Goal: Task Accomplishment & Management: Manage account settings

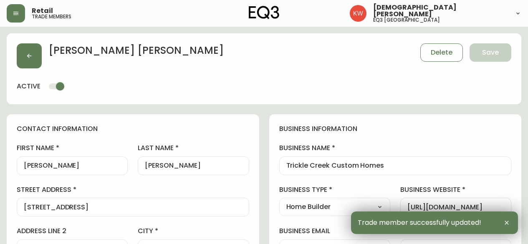
select select "AB"
select select "CA"
select select "CA_EN"
select select "Social Media"
select select "Home Builder"
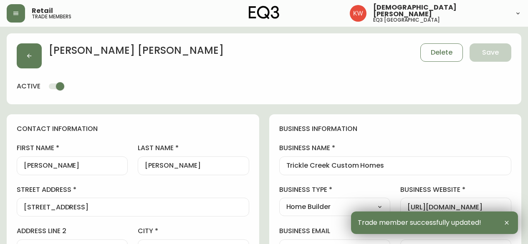
select select "cjw10z96m00006gs08l3o91tv"
select select "false"
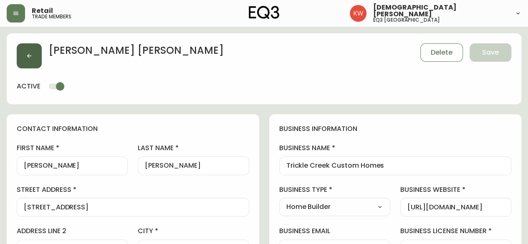
click at [38, 60] on button "button" at bounding box center [29, 55] width 25 height 25
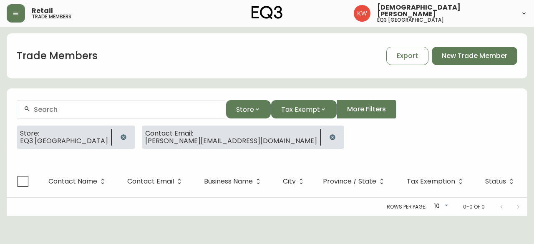
click at [100, 107] on input "text" at bounding box center [126, 110] width 185 height 8
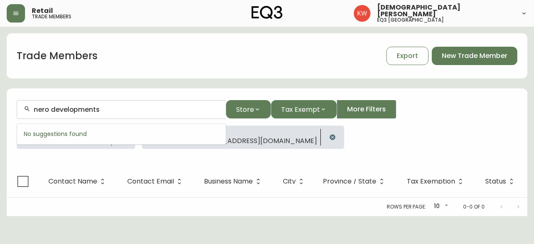
click at [261, 139] on div "Store: EQ3 [GEOGRAPHIC_DATA] Contact Email: [PERSON_NAME][EMAIL_ADDRESS][DOMAIN…" at bounding box center [267, 141] width 501 height 30
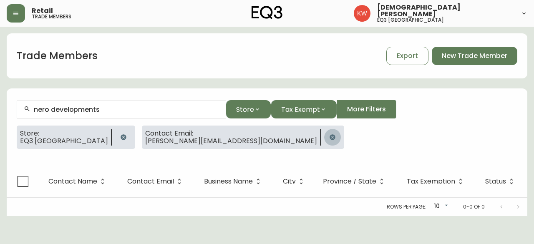
click at [330, 135] on icon "button" at bounding box center [332, 136] width 5 height 5
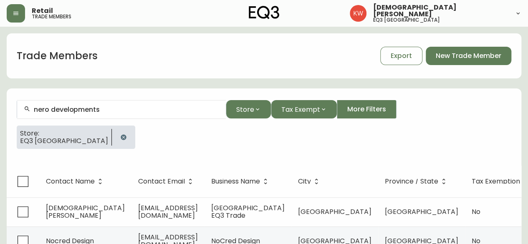
click at [128, 111] on input "nero developments" at bounding box center [126, 110] width 185 height 8
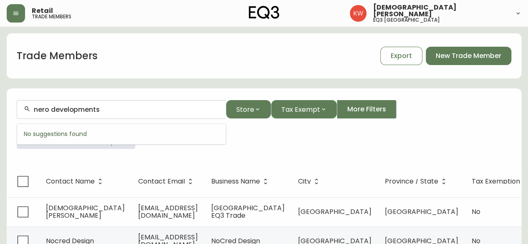
click at [42, 110] on input "nero developments" at bounding box center [126, 110] width 185 height 8
click at [42, 109] on input "nero developments" at bounding box center [126, 110] width 185 height 8
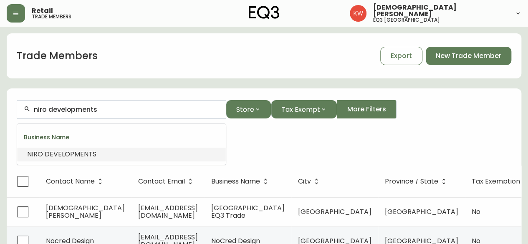
click at [62, 156] on span "DEVELOPMENTS" at bounding box center [71, 154] width 52 height 10
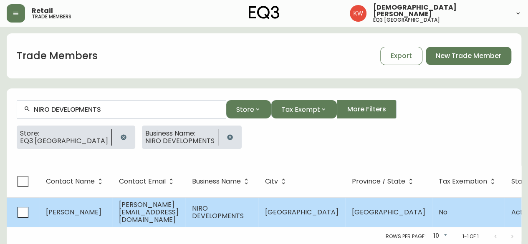
type input "NIRO DEVELOPMENTS"
click at [179, 214] on span "[PERSON_NAME][EMAIL_ADDRESS][DOMAIN_NAME]" at bounding box center [149, 212] width 60 height 25
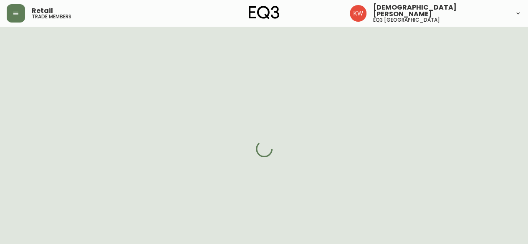
select select "AB"
select select "CA"
select select "CA_EN"
select select "Other"
select select "Home Builder"
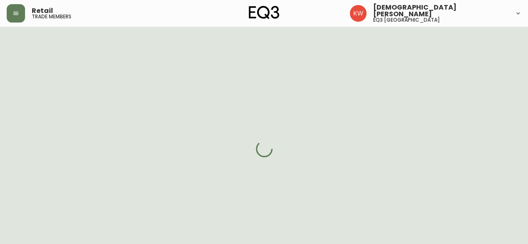
select select "cjw10z96m00006gs08l3o91tv"
select select "false"
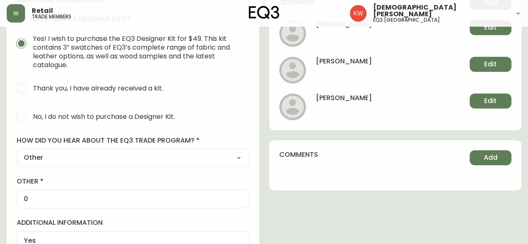
scroll to position [417, 0]
click at [491, 60] on span "Edit" at bounding box center [490, 63] width 13 height 9
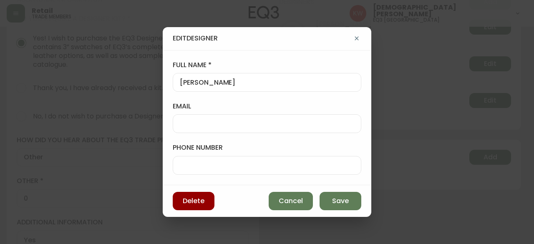
click at [268, 120] on input "email" at bounding box center [267, 124] width 174 height 8
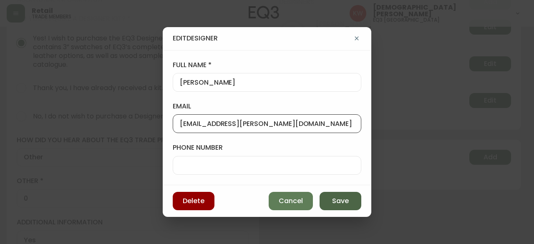
type input "[EMAIL_ADDRESS][PERSON_NAME][DOMAIN_NAME]"
click at [343, 200] on span "Save" at bounding box center [340, 200] width 17 height 9
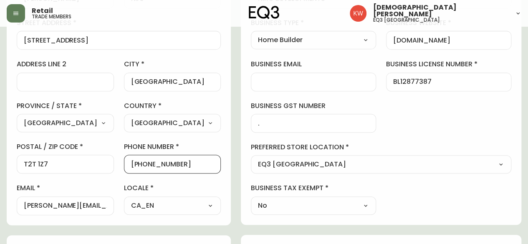
scroll to position [0, 0]
drag, startPoint x: 197, startPoint y: 165, endPoint x: 152, endPoint y: 166, distance: 45.1
click at [152, 166] on input "[PHONE_NUMBER]" at bounding box center [172, 164] width 83 height 8
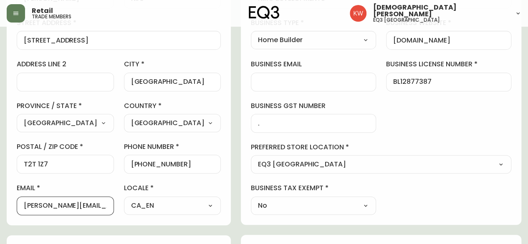
drag, startPoint x: 118, startPoint y: 206, endPoint x: 20, endPoint y: 208, distance: 97.2
click at [20, 208] on div "[PERSON_NAME][EMAIL_ADDRESS][DOMAIN_NAME]" at bounding box center [65, 205] width 97 height 19
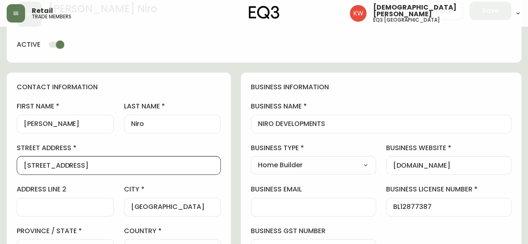
drag, startPoint x: 104, startPoint y: 166, endPoint x: 0, endPoint y: 171, distance: 104.0
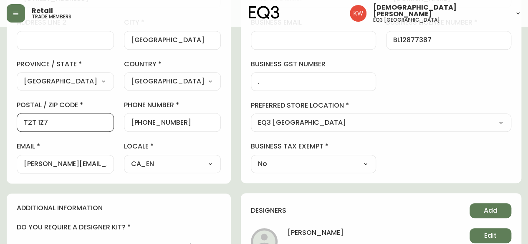
drag, startPoint x: 52, startPoint y: 122, endPoint x: 0, endPoint y: 131, distance: 52.6
click at [0, 131] on main "[PERSON_NAME] Save active contact information first name [PERSON_NAME] last nam…" at bounding box center [264, 160] width 528 height 684
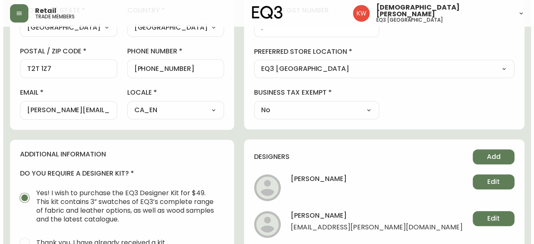
scroll to position [292, 0]
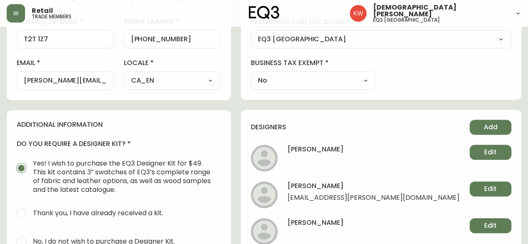
drag, startPoint x: 395, startPoint y: 198, endPoint x: 429, endPoint y: 191, distance: 34.4
click at [395, 198] on li "[PERSON_NAME] [PERSON_NAME][EMAIL_ADDRESS][PERSON_NAME][DOMAIN_NAME] Edit" at bounding box center [381, 194] width 260 height 27
click at [498, 187] on button "Edit" at bounding box center [490, 188] width 42 height 15
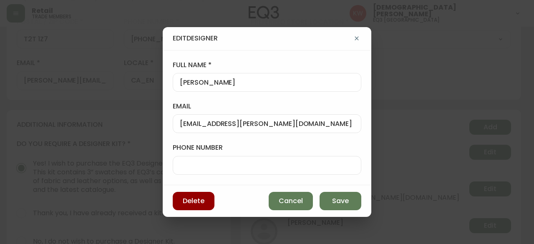
click at [257, 160] on div at bounding box center [267, 165] width 189 height 19
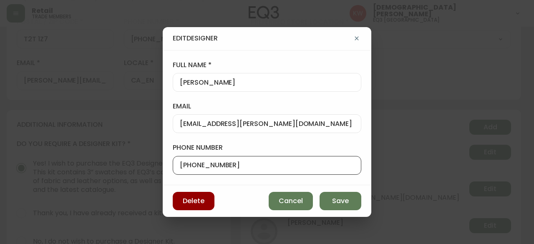
type input "[PHONE_NUMBER]"
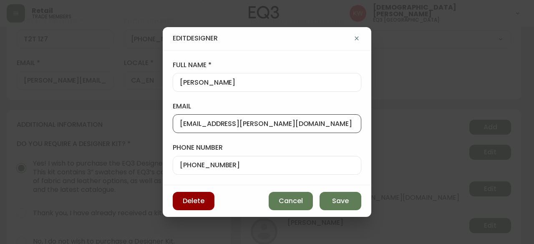
scroll to position [0, 0]
drag, startPoint x: 263, startPoint y: 127, endPoint x: 162, endPoint y: 127, distance: 100.9
click at [162, 127] on div "Edit Designer full name [PERSON_NAME] email [EMAIL_ADDRESS][PERSON_NAME][DOMAIN…" at bounding box center [267, 122] width 534 height 244
click at [334, 201] on span "Save" at bounding box center [340, 200] width 17 height 9
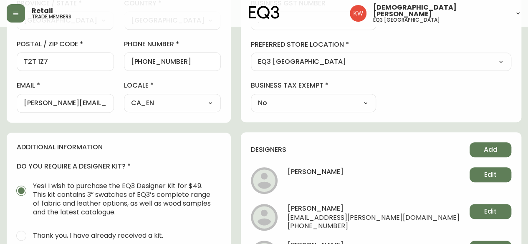
scroll to position [417, 0]
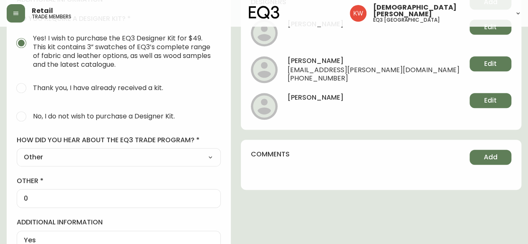
click at [21, 115] on input "No, I do not wish to purchase a Designer Kit." at bounding box center [21, 116] width 18 height 18
radio input "true"
radio input "false"
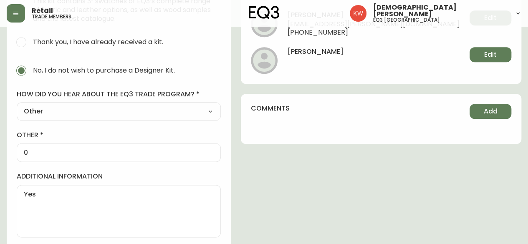
scroll to position [464, 0]
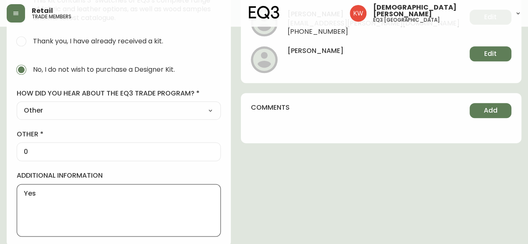
drag, startPoint x: 56, startPoint y: 190, endPoint x: 24, endPoint y: 191, distance: 32.2
click at [24, 191] on textarea "Yes" at bounding box center [119, 210] width 190 height 42
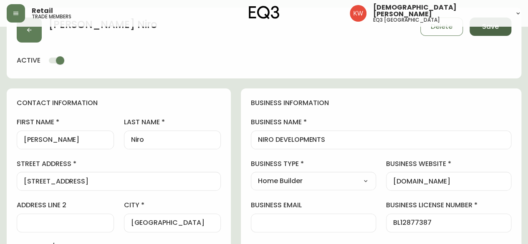
scroll to position [0, 0]
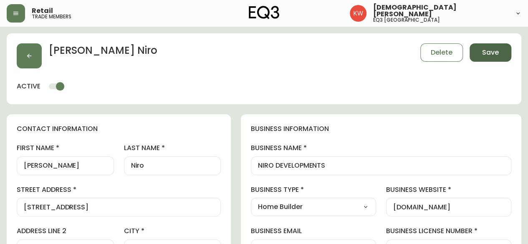
click at [498, 49] on button "Save" at bounding box center [490, 52] width 42 height 18
select select
type input "Other"
select select "Other"
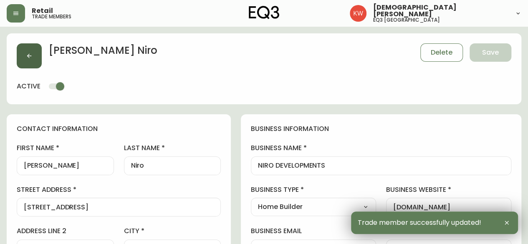
click at [28, 59] on icon "button" at bounding box center [29, 56] width 7 height 7
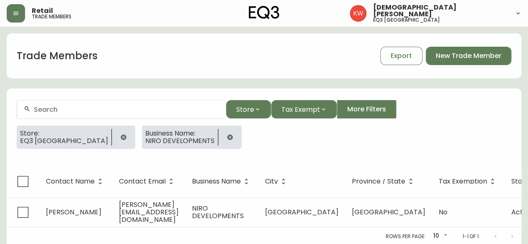
click at [227, 138] on icon "button" at bounding box center [229, 136] width 5 height 5
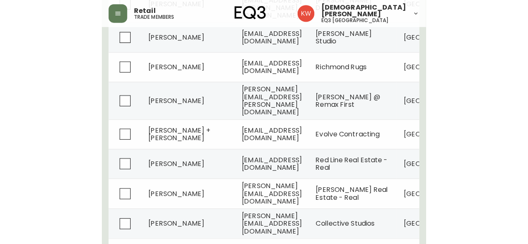
scroll to position [270, 0]
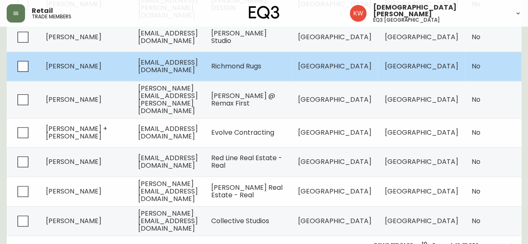
click at [85, 60] on td "[PERSON_NAME]" at bounding box center [85, 66] width 92 height 29
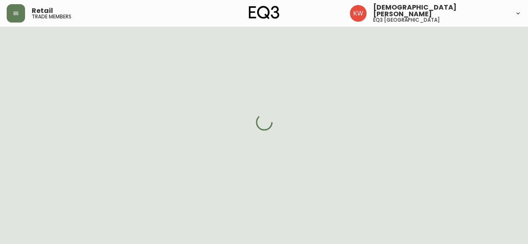
select select "AB"
select select "CA"
select select "CA_EN"
select select "Trade Show"
select select "Other"
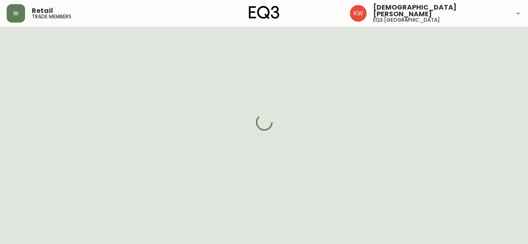
select select "false"
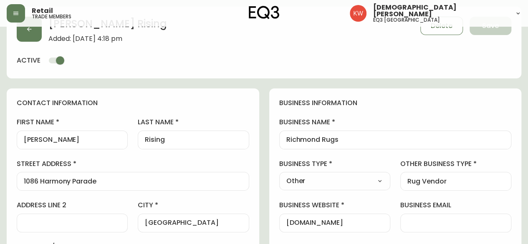
scroll to position [270, 0]
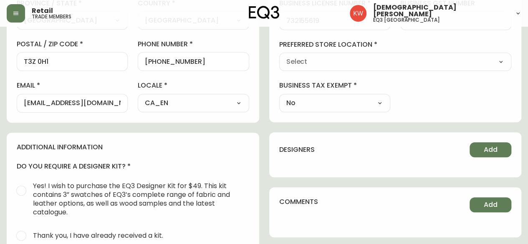
type input "EQ3 [GEOGRAPHIC_DATA]"
select select "cjw10z96m00006gs08l3o91tv"
drag, startPoint x: 181, startPoint y: 63, endPoint x: 151, endPoint y: 63, distance: 30.0
click at [151, 63] on input "[PHONE_NUMBER]" at bounding box center [193, 62] width 97 height 8
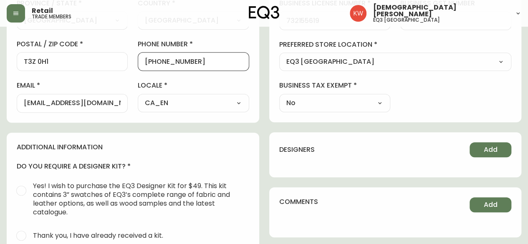
drag, startPoint x: 192, startPoint y: 60, endPoint x: 151, endPoint y: 57, distance: 40.6
click at [151, 58] on input "[PHONE_NUMBER]" at bounding box center [193, 62] width 97 height 8
paste input "[PHONE_NUMBER]."
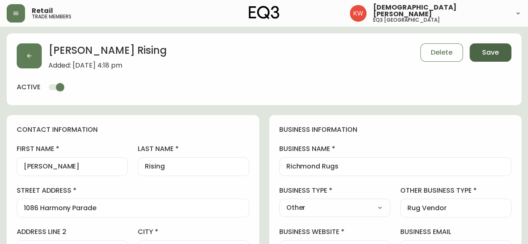
type input "[PHONE_NUMBER]"
click at [483, 53] on span "Save" at bounding box center [490, 52] width 17 height 9
select select
type input "[PHONE_NUMBER]"
type input "Other"
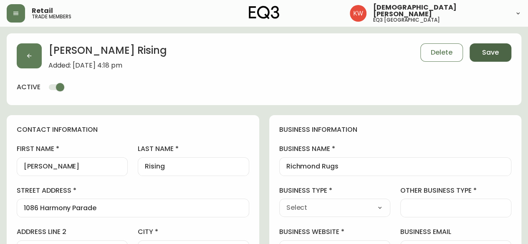
select select "Other"
type input "Rug Vendor"
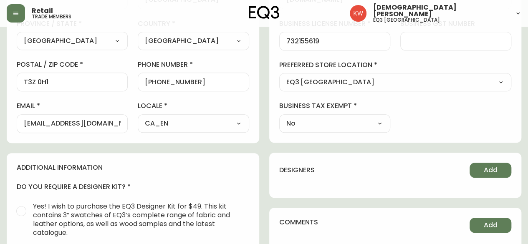
scroll to position [250, 0]
drag, startPoint x: 197, startPoint y: 85, endPoint x: 152, endPoint y: 85, distance: 45.0
click at [152, 85] on div "[PHONE_NUMBER]" at bounding box center [193, 81] width 111 height 19
paste input "6473354482"
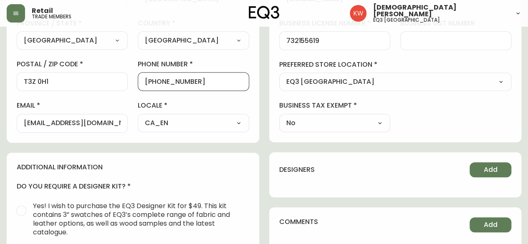
drag, startPoint x: 236, startPoint y: 81, endPoint x: 194, endPoint y: 85, distance: 42.8
click at [194, 85] on div "[PHONE_NUMBER]" at bounding box center [193, 81] width 111 height 19
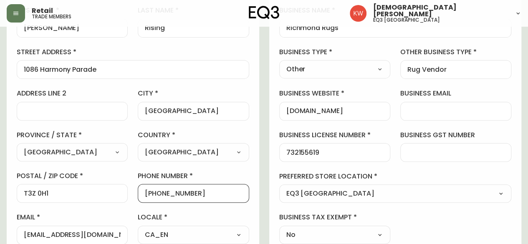
scroll to position [125, 0]
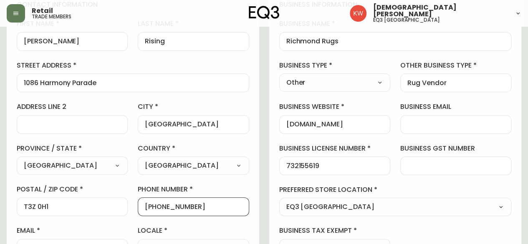
type input "[PHONE_NUMBER]"
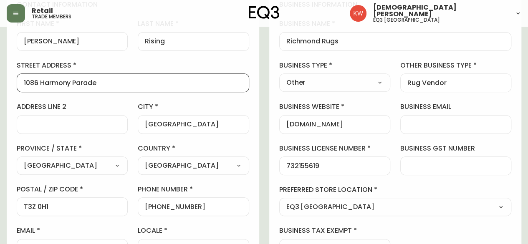
scroll to position [0, 0]
drag, startPoint x: 103, startPoint y: 86, endPoint x: 9, endPoint y: 86, distance: 93.4
click at [9, 86] on div "contact information first name [PERSON_NAME] last name [GEOGRAPHIC_DATA] addres…" at bounding box center [133, 129] width 252 height 278
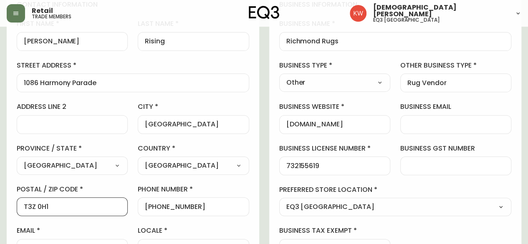
drag, startPoint x: 63, startPoint y: 206, endPoint x: 19, endPoint y: 206, distance: 43.4
click at [19, 206] on div "T3Z 0H1" at bounding box center [72, 206] width 111 height 19
drag, startPoint x: 185, startPoint y: 206, endPoint x: 152, endPoint y: 204, distance: 33.0
click at [152, 204] on input "[PHONE_NUMBER]" at bounding box center [193, 207] width 97 height 8
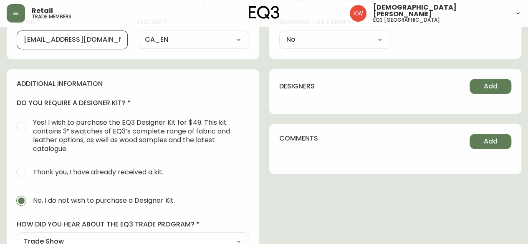
drag, startPoint x: 103, startPoint y: 40, endPoint x: 6, endPoint y: 43, distance: 97.2
click at [6, 43] on main "[PERSON_NAME] Rising Added: [DATE] 4:18 pm Delete Save active contact informati…" at bounding box center [264, 14] width 528 height 643
